Goal: Information Seeking & Learning: Learn about a topic

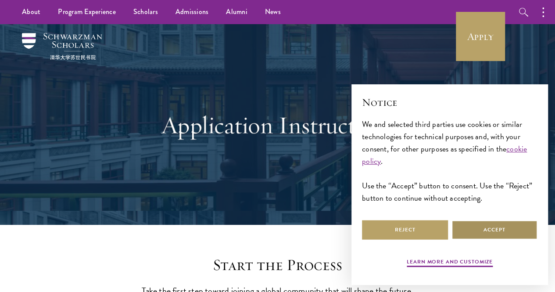
click at [496, 226] on button "Accept" at bounding box center [494, 230] width 86 height 20
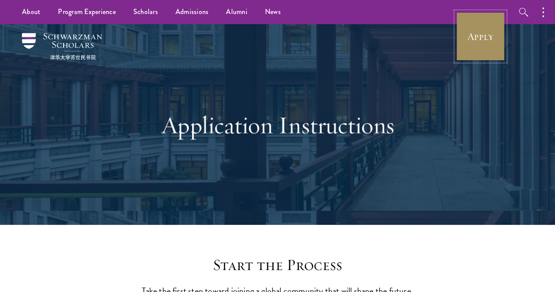
click at [481, 57] on link "Apply" at bounding box center [480, 36] width 49 height 49
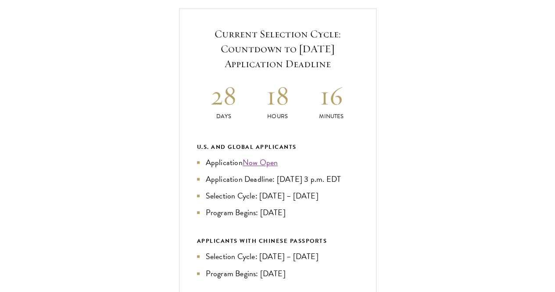
scroll to position [325, 0]
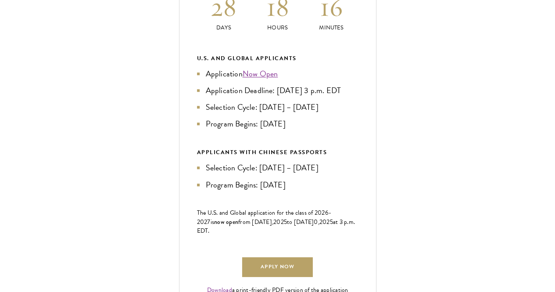
scroll to position [419, 0]
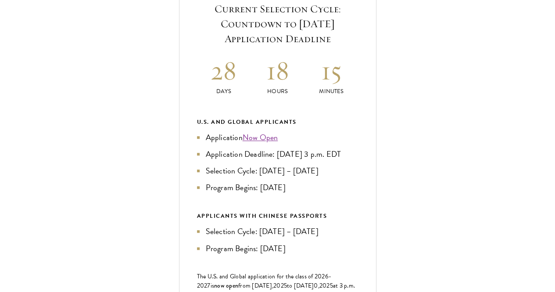
scroll to position [348, 0]
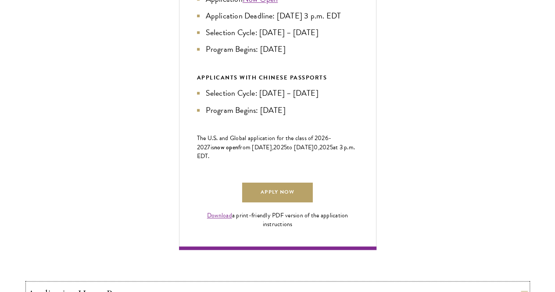
scroll to position [488, 0]
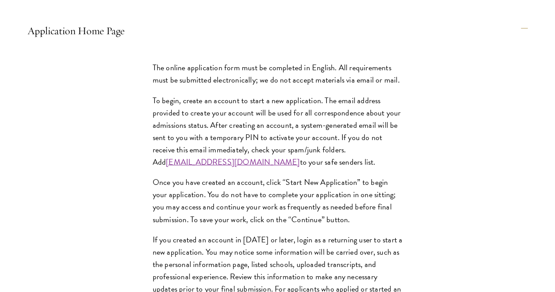
scroll to position [796, 0]
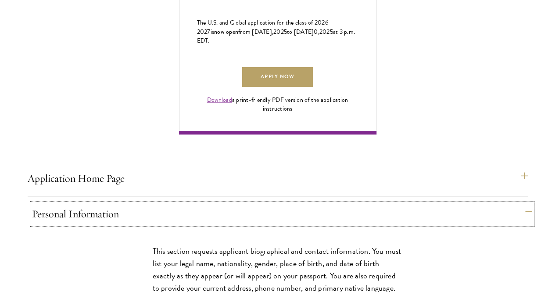
scroll to position [604, 0]
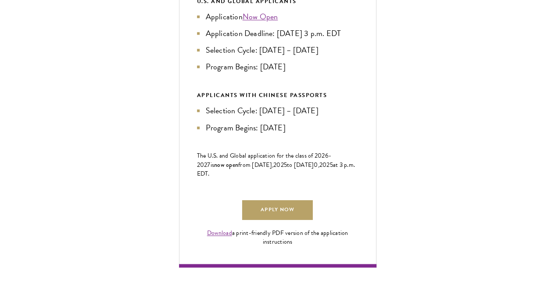
scroll to position [468, 0]
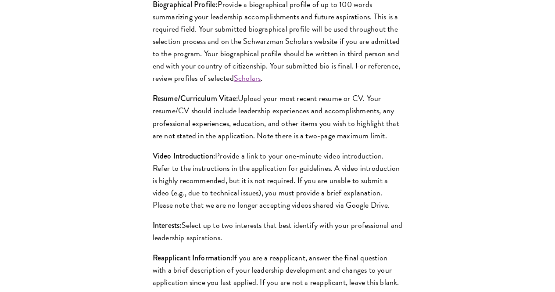
scroll to position [884, 0]
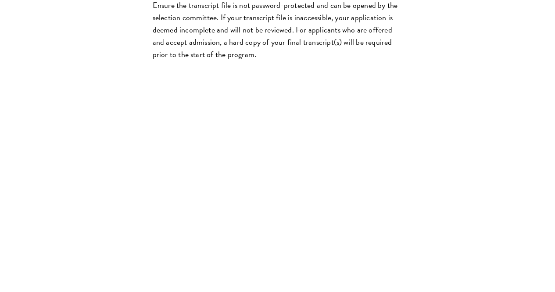
scroll to position [1597, 0]
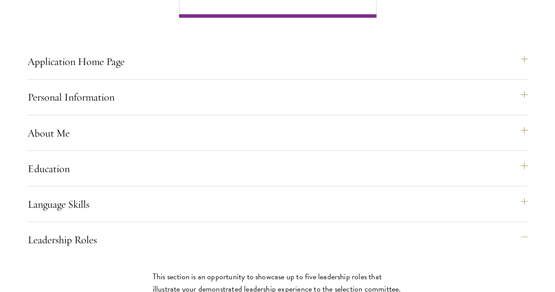
scroll to position [718, 0]
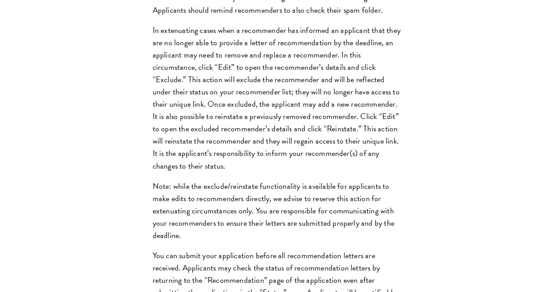
scroll to position [1346, 0]
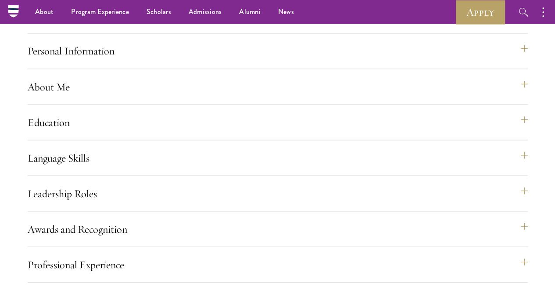
scroll to position [762, 0]
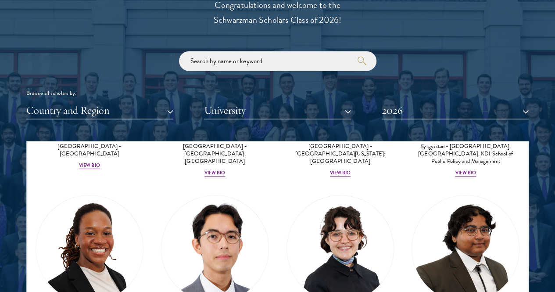
scroll to position [183, 0]
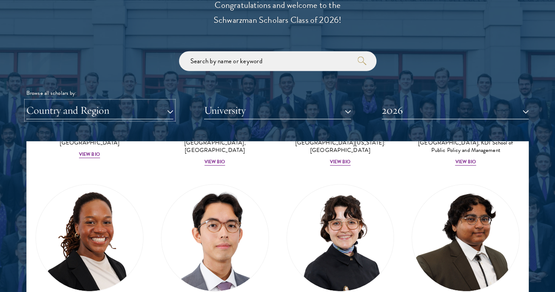
click at [128, 101] on button "Country and Region" at bounding box center [99, 110] width 147 height 18
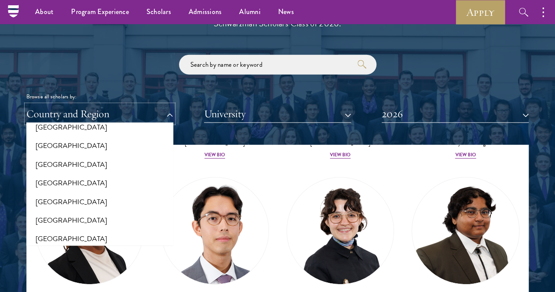
scroll to position [985, 0]
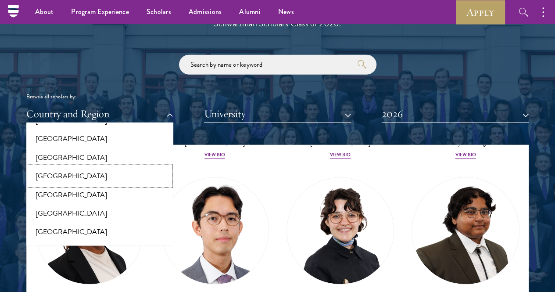
click at [87, 167] on button "[GEOGRAPHIC_DATA]" at bounding box center [100, 176] width 142 height 18
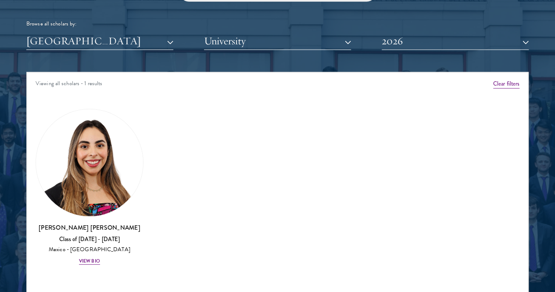
scroll to position [1072, 0]
click at [110, 246] on div "Mexico - Instituto Tecnológico Autónomo de México" at bounding box center [90, 249] width 108 height 7
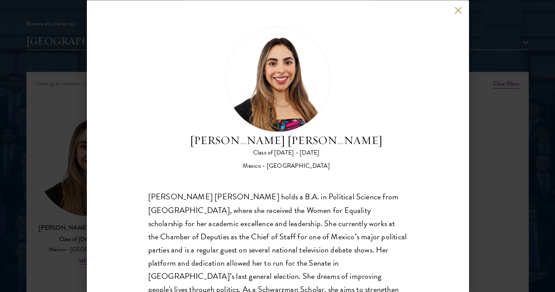
click at [459, 8] on button at bounding box center [457, 10] width 7 height 7
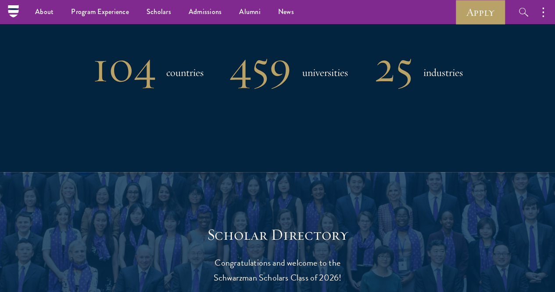
scroll to position [743, 0]
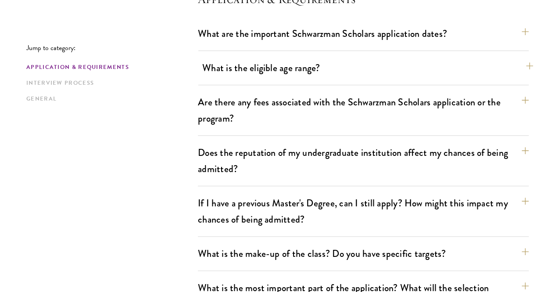
scroll to position [271, 0]
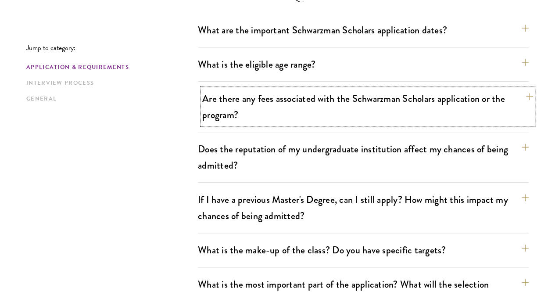
click at [281, 105] on button "Are there any fees associated with the Schwarzman Scholars application or the p…" at bounding box center [367, 107] width 331 height 36
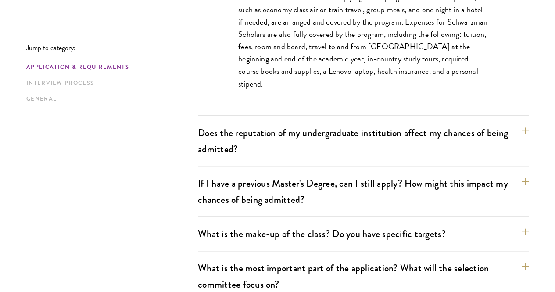
scroll to position [431, 0]
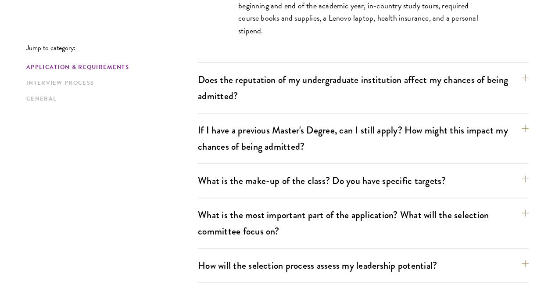
scroll to position [486, 0]
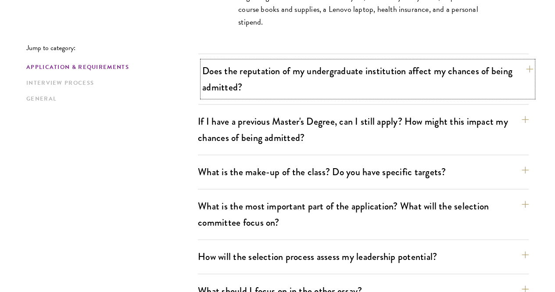
click at [299, 68] on button "Does the reputation of my undergraduate institution affect my chances of being …" at bounding box center [367, 79] width 331 height 36
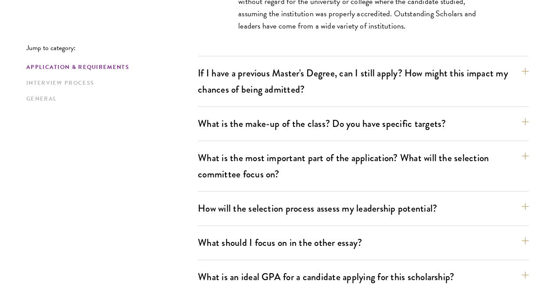
scroll to position [484, 0]
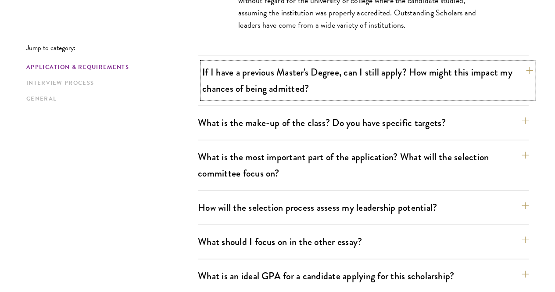
click at [302, 75] on button "If I have a previous Master's Degree, can I still apply? How might this impact …" at bounding box center [367, 80] width 331 height 36
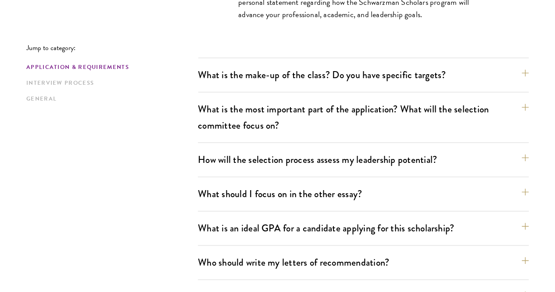
scroll to position [559, 0]
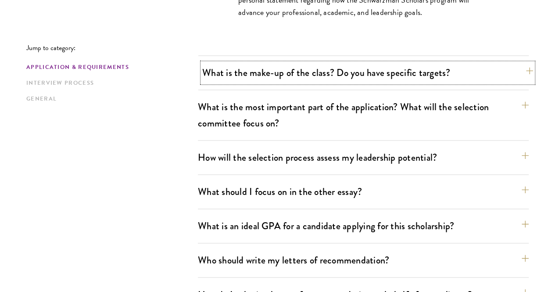
click at [300, 63] on button "What is the make-up of the class? Do you have specific targets?" at bounding box center [367, 73] width 331 height 20
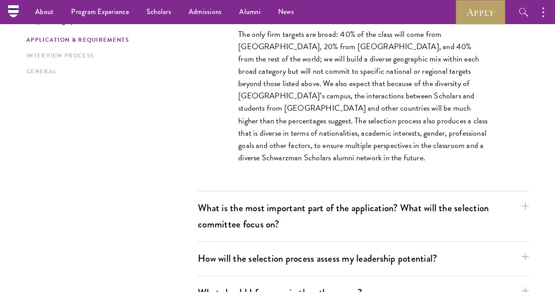
scroll to position [517, 0]
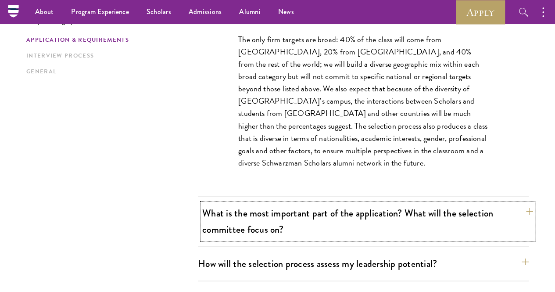
click at [309, 203] on button "What is the most important part of the application? What will the selection com…" at bounding box center [367, 221] width 331 height 36
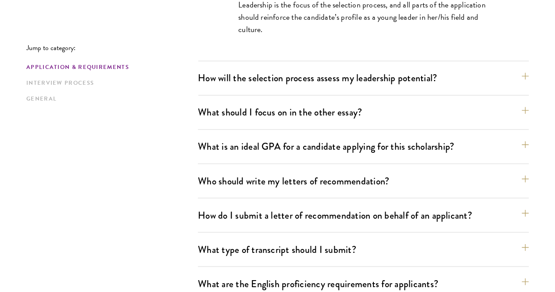
scroll to position [652, 0]
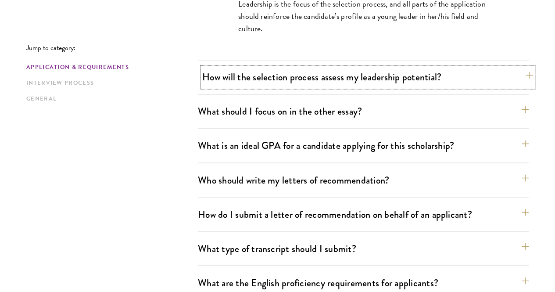
click at [480, 67] on button "How will the selection process assess my leadership potential?" at bounding box center [367, 77] width 331 height 20
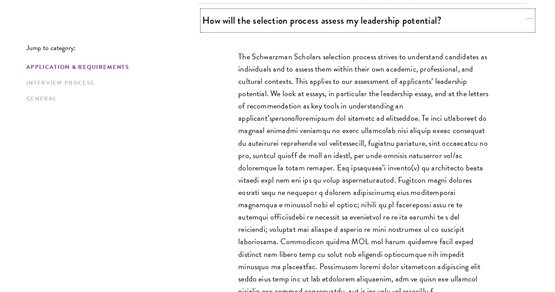
scroll to position [588, 0]
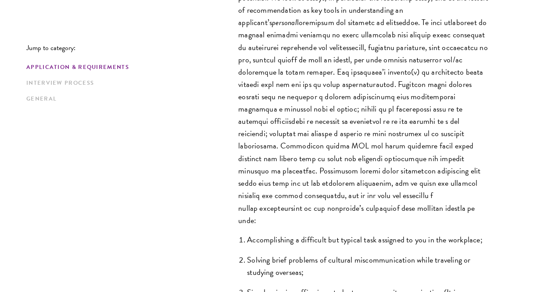
scroll to position [681, 0]
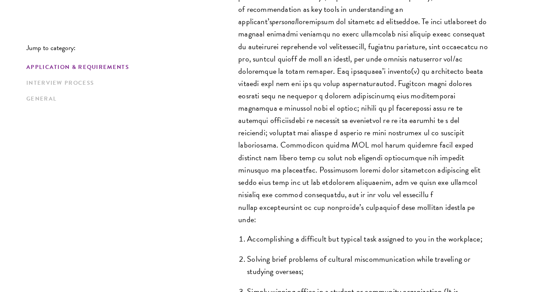
click at [474, 193] on p "The Schwarzman Scholars selection process strives to understand candidates as i…" at bounding box center [363, 89] width 250 height 271
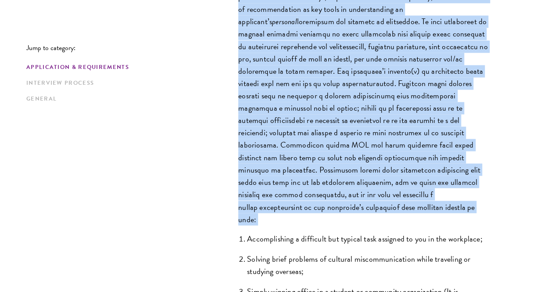
click at [474, 193] on p "The Schwarzman Scholars selection process strives to understand candidates as i…" at bounding box center [363, 89] width 250 height 271
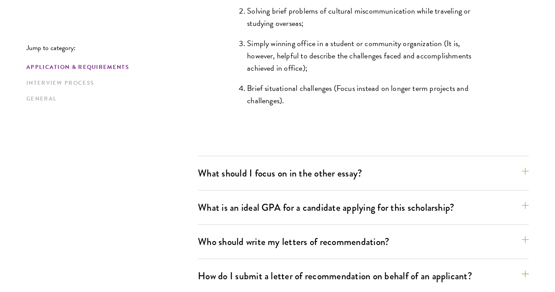
scroll to position [935, 0]
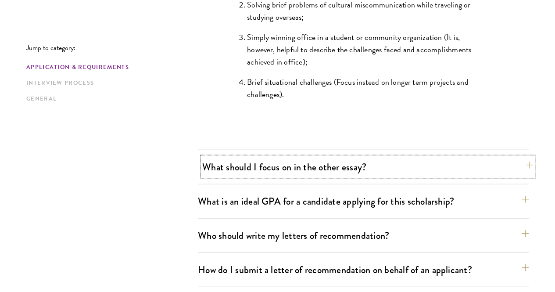
click at [483, 157] on button "What should I focus on in the other essay?" at bounding box center [367, 167] width 331 height 20
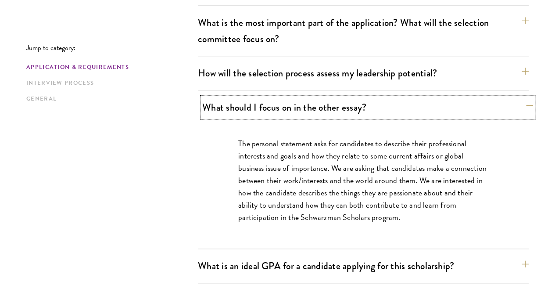
scroll to position [533, 0]
